Goal: Transaction & Acquisition: Purchase product/service

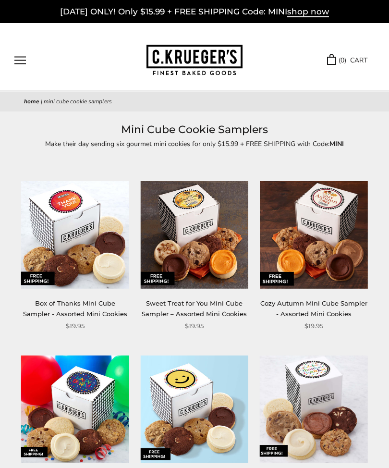
click at [316, 15] on span "shop now" at bounding box center [308, 12] width 42 height 11
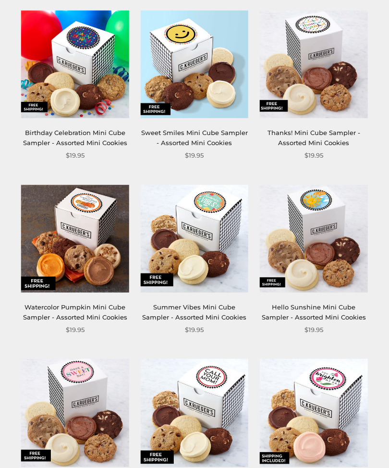
scroll to position [349, 0]
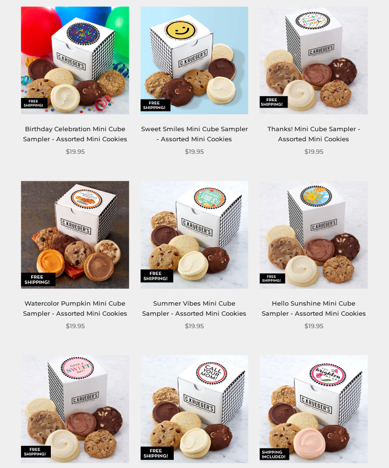
click at [128, 355] on img at bounding box center [75, 409] width 108 height 108
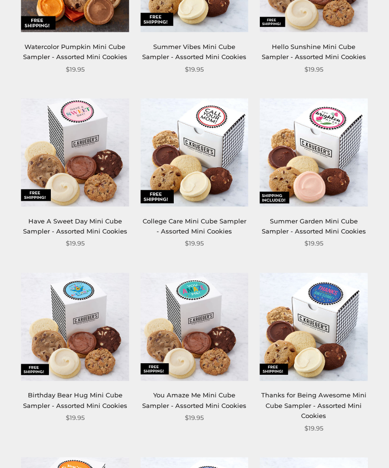
scroll to position [605, 0]
click at [317, 146] on img at bounding box center [314, 153] width 108 height 108
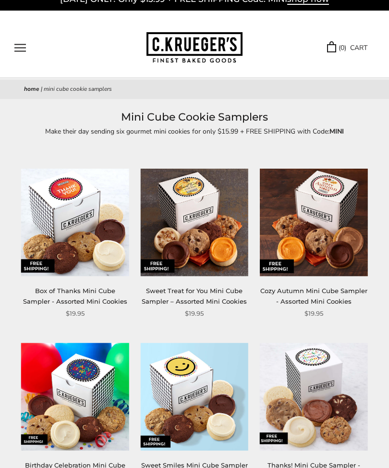
scroll to position [0, 0]
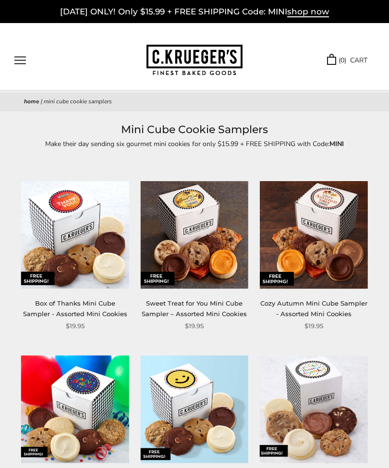
click at [313, 10] on span "shop now" at bounding box center [308, 12] width 42 height 11
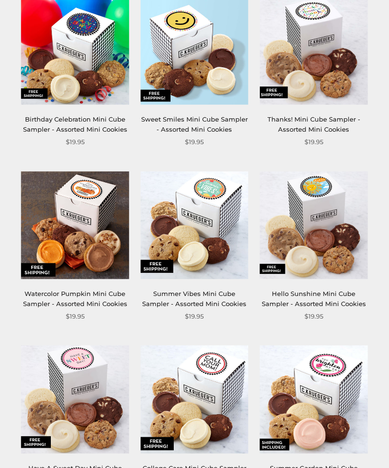
scroll to position [364, 0]
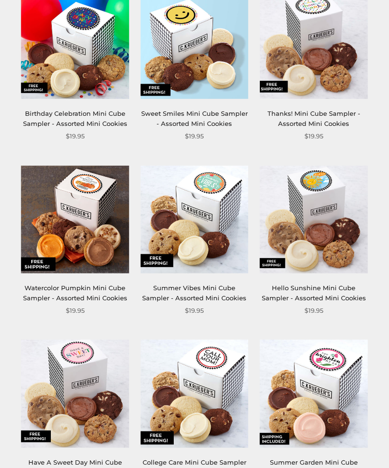
click at [70, 271] on img at bounding box center [75, 219] width 108 height 108
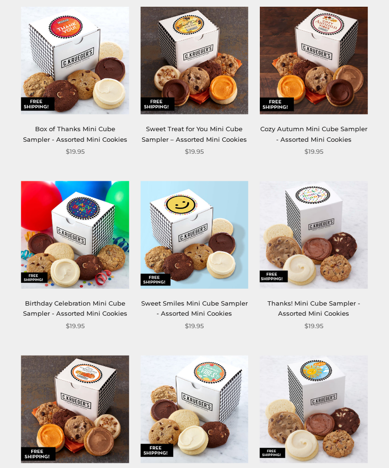
scroll to position [174, 0]
click at [314, 57] on img at bounding box center [314, 61] width 108 height 108
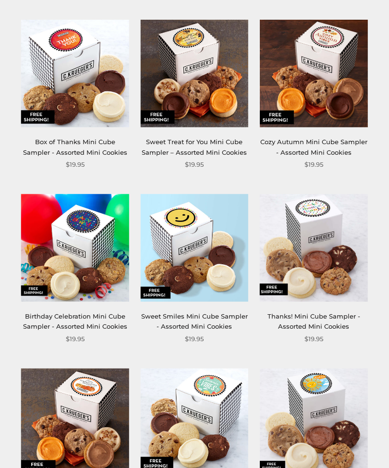
scroll to position [162, 0]
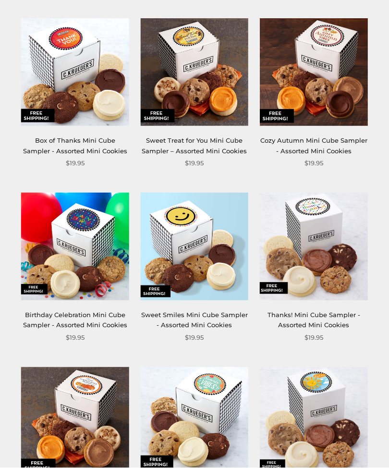
click at [203, 141] on link "Sweet Treat for You Mini Cube Sampler – Assorted Mini Cookies" at bounding box center [194, 146] width 105 height 18
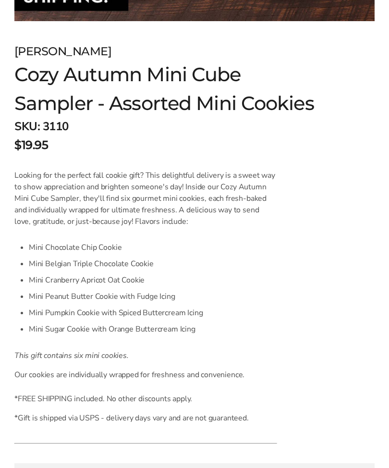
scroll to position [474, 0]
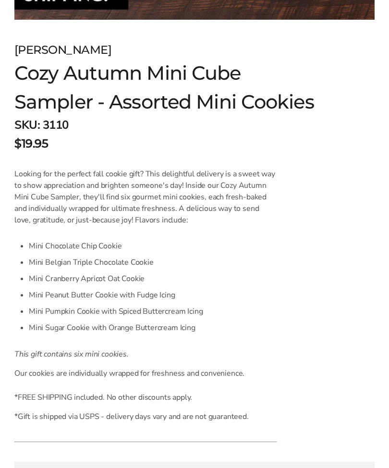
click at [96, 276] on li "Mini Cranberry Apricot Oat Cookie" at bounding box center [153, 278] width 248 height 16
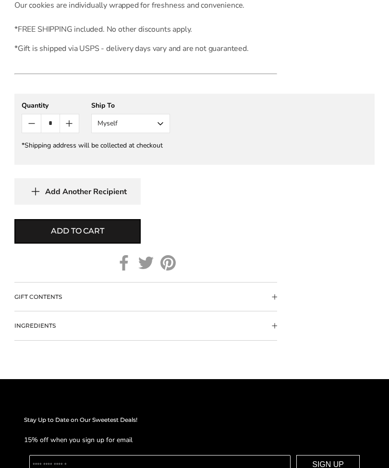
scroll to position [843, 0]
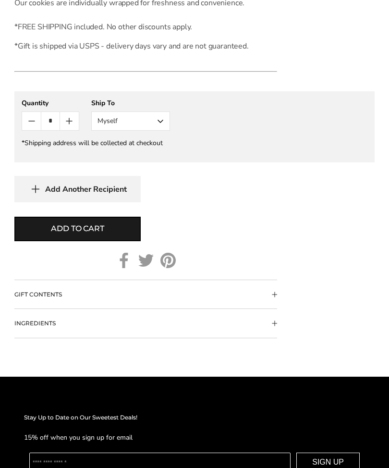
click at [272, 322] on span "Collapsible block button" at bounding box center [274, 323] width 5 height 5
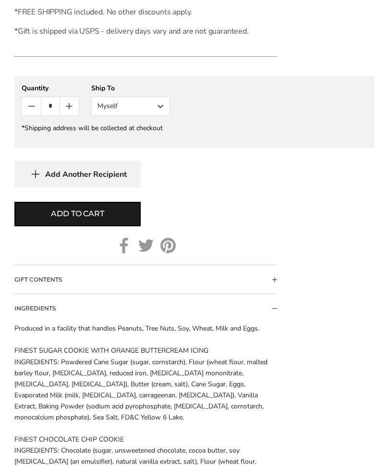
scroll to position [858, 0]
click at [73, 211] on span "Add to cart" at bounding box center [77, 214] width 53 height 12
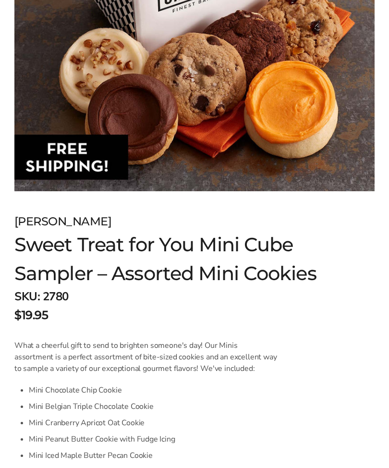
scroll to position [302, 0]
click at [21, 149] on img at bounding box center [194, 11] width 360 height 360
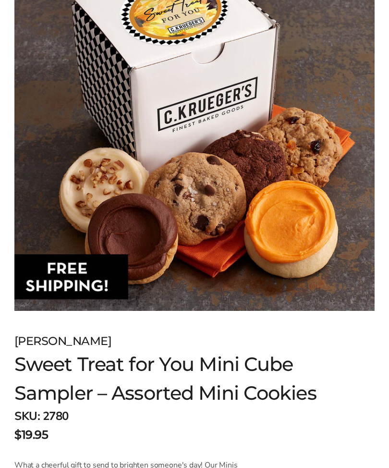
scroll to position [0, 0]
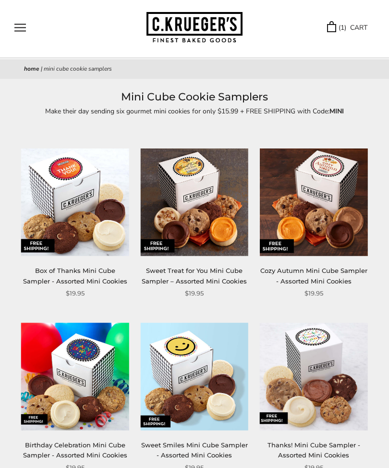
scroll to position [32, 0]
